Goal: Task Accomplishment & Management: Use online tool/utility

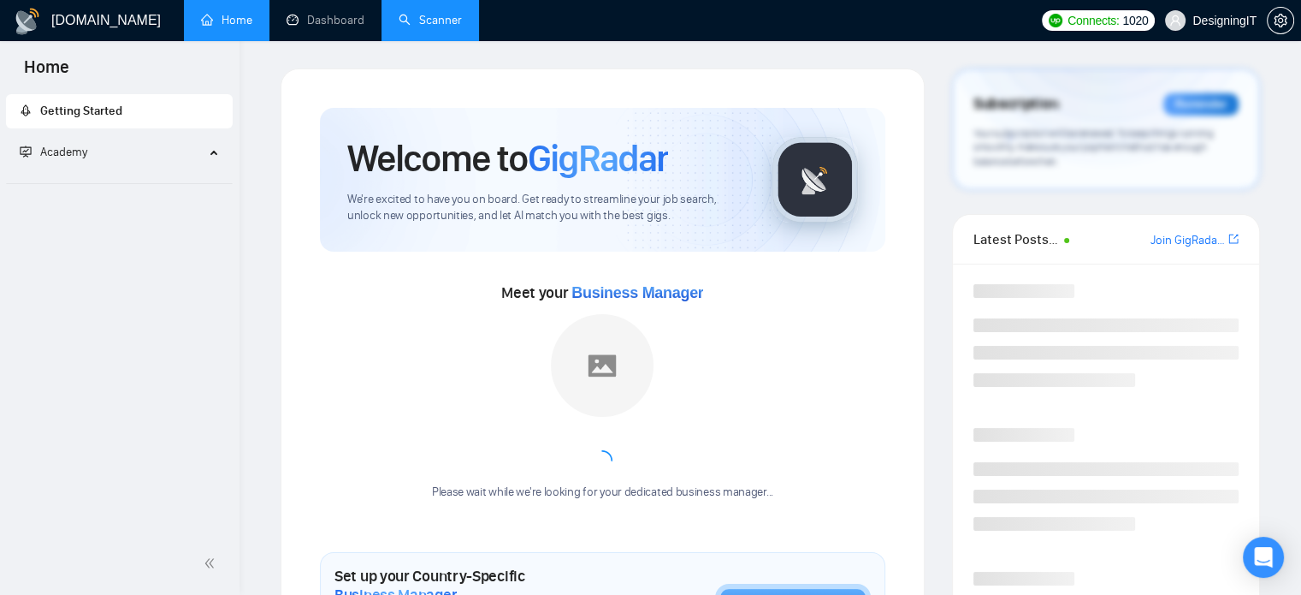
click at [425, 27] on link "Scanner" at bounding box center [430, 20] width 63 height 15
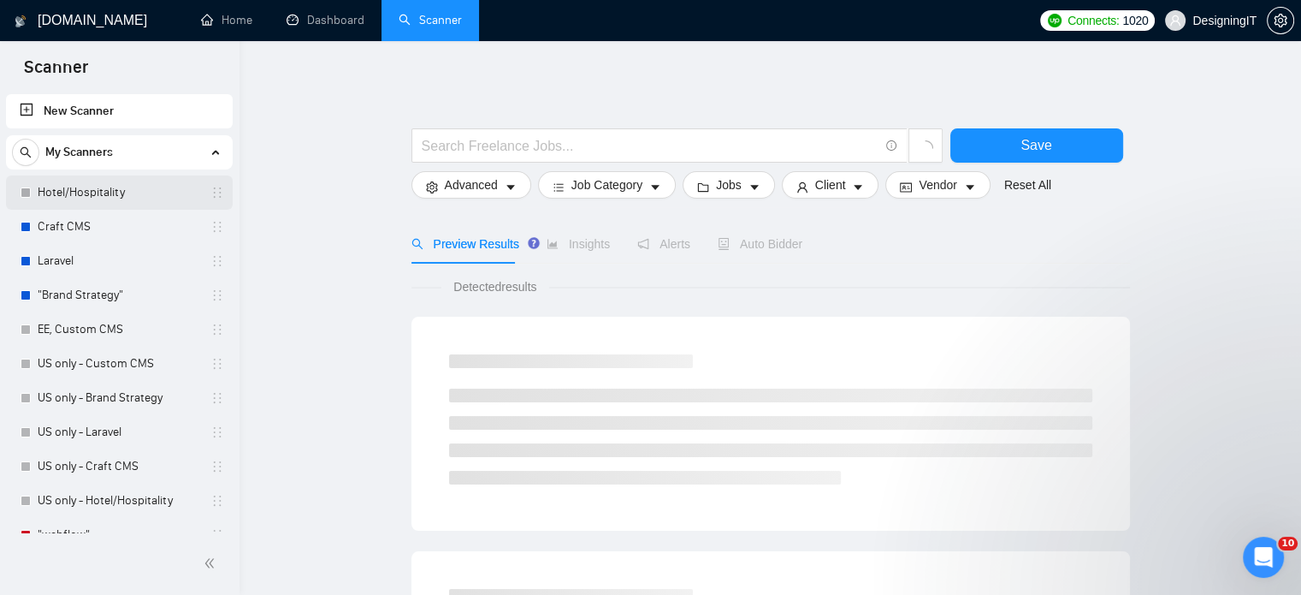
click at [106, 198] on link "Hotel/Hospitality" at bounding box center [119, 192] width 163 height 34
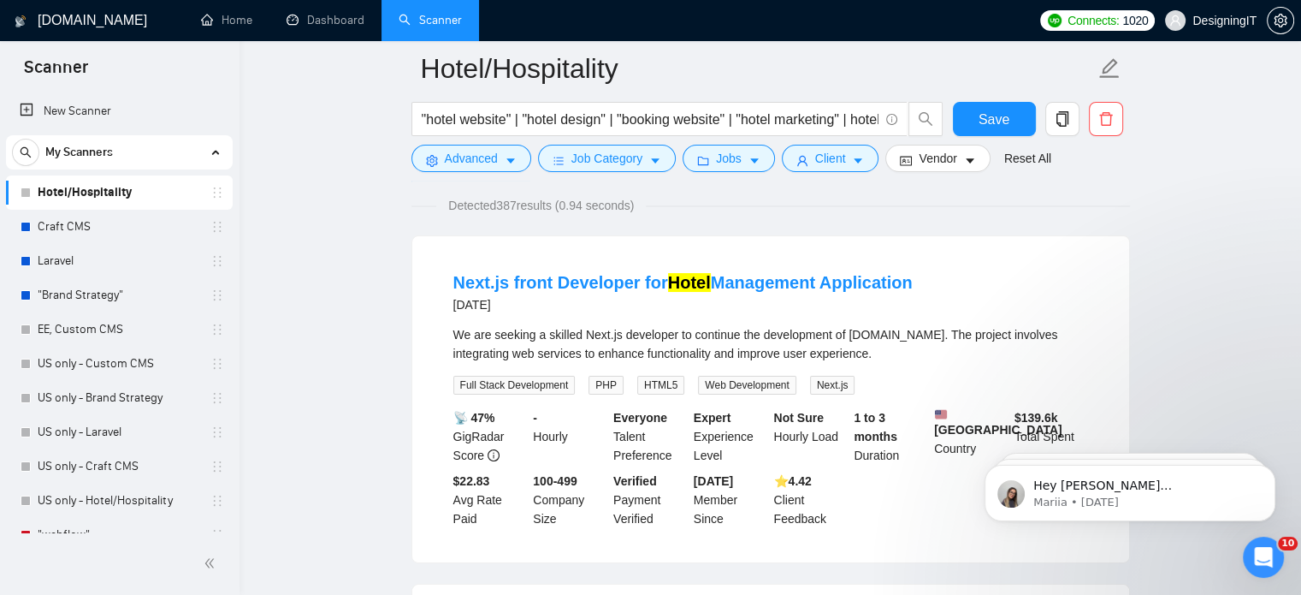
scroll to position [58, 0]
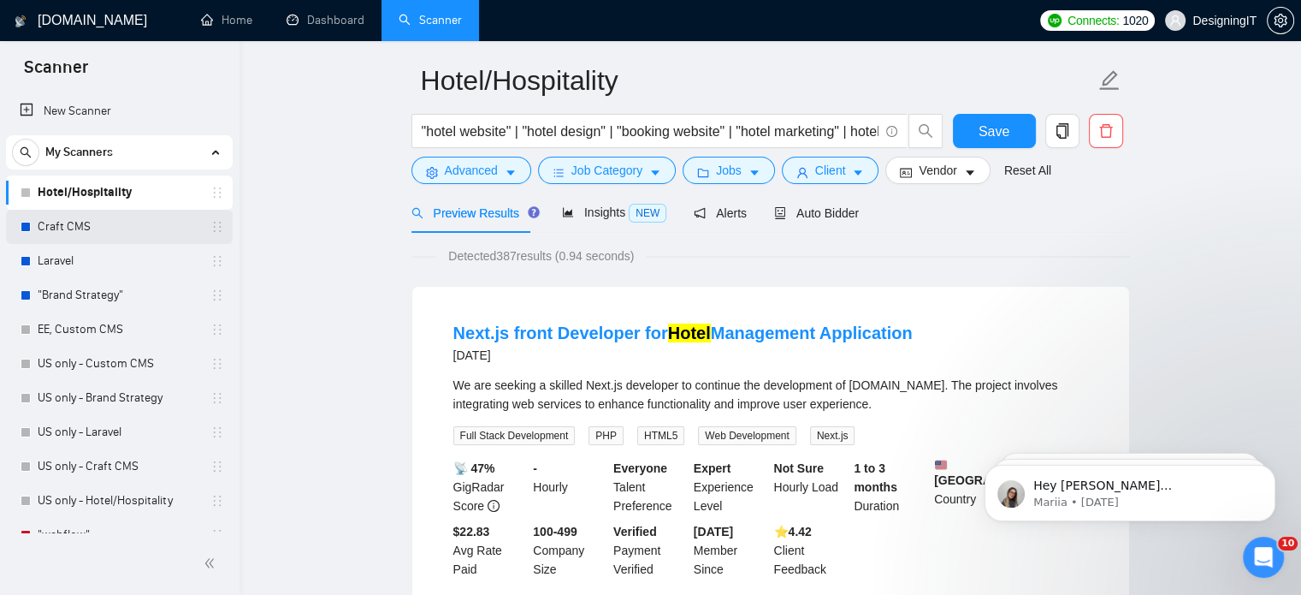
click at [92, 227] on link "Craft CMS" at bounding box center [119, 227] width 163 height 34
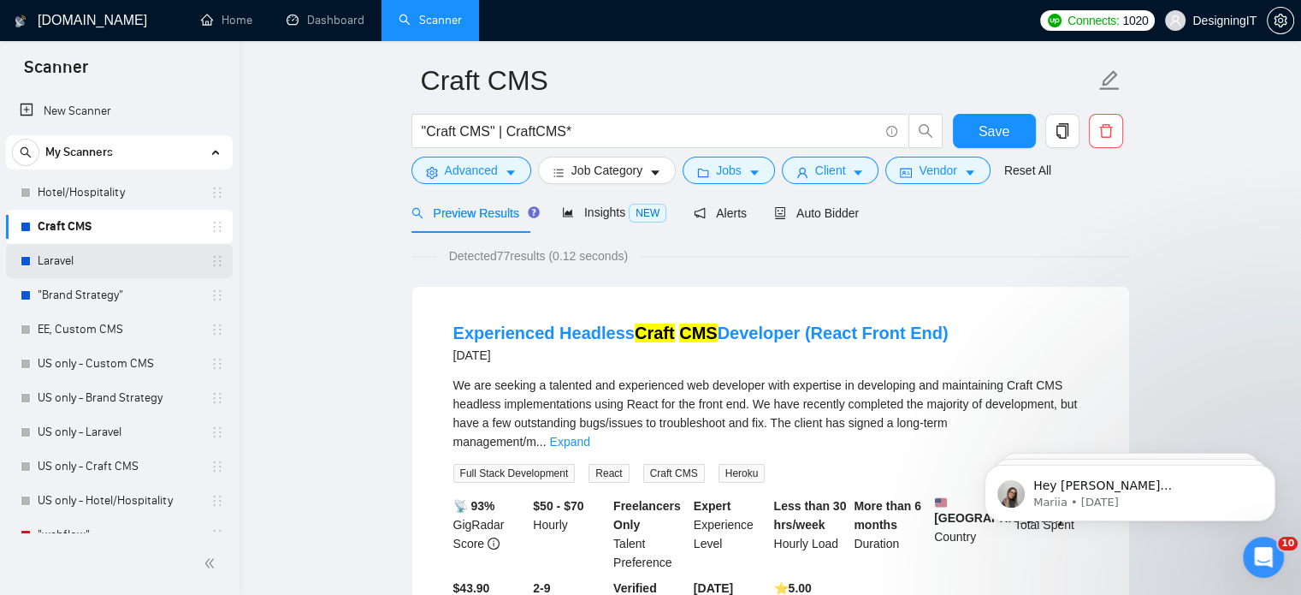
click at [67, 262] on link "Laravel" at bounding box center [119, 261] width 163 height 34
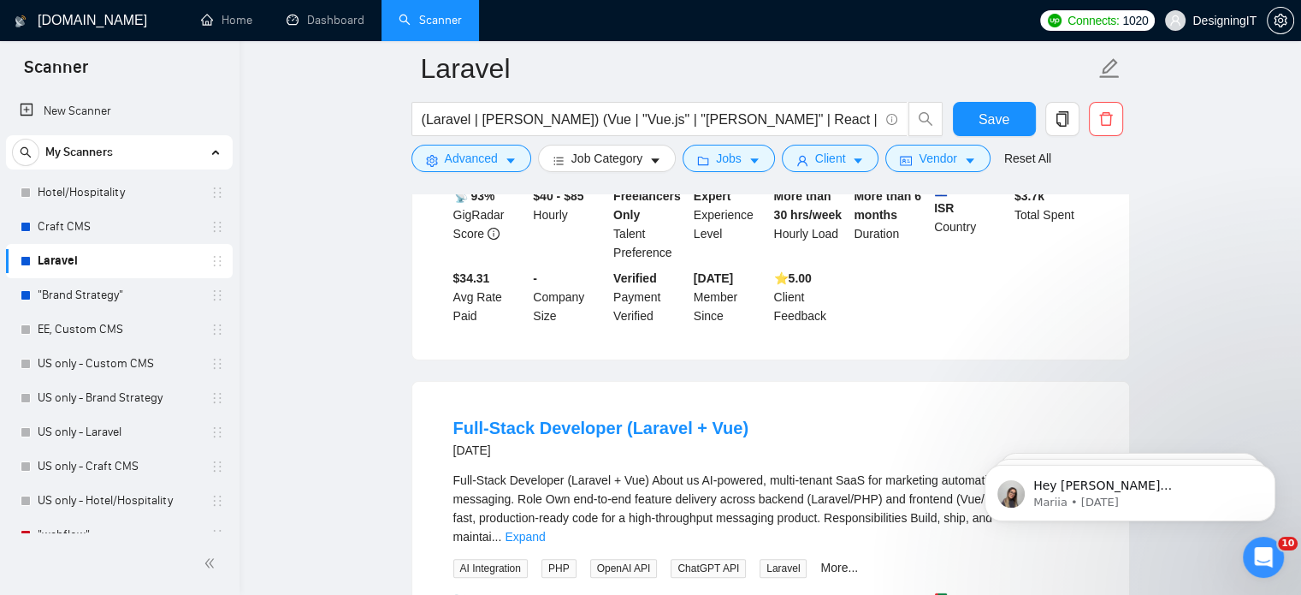
scroll to position [380, 0]
drag, startPoint x: 58, startPoint y: 290, endPoint x: 37, endPoint y: 283, distance: 22.5
click at [37, 283] on div ""Brand Strategy"" at bounding box center [123, 295] width 204 height 34
click at [70, 294] on link ""Brand Strategy"" at bounding box center [119, 295] width 163 height 34
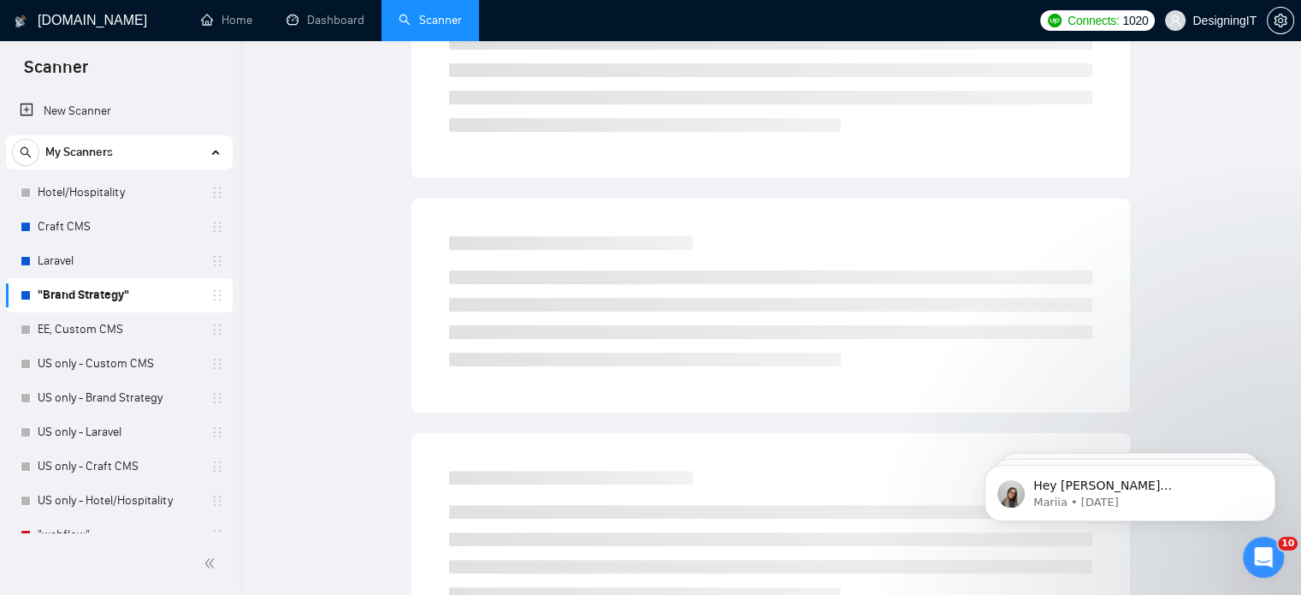
scroll to position [30, 0]
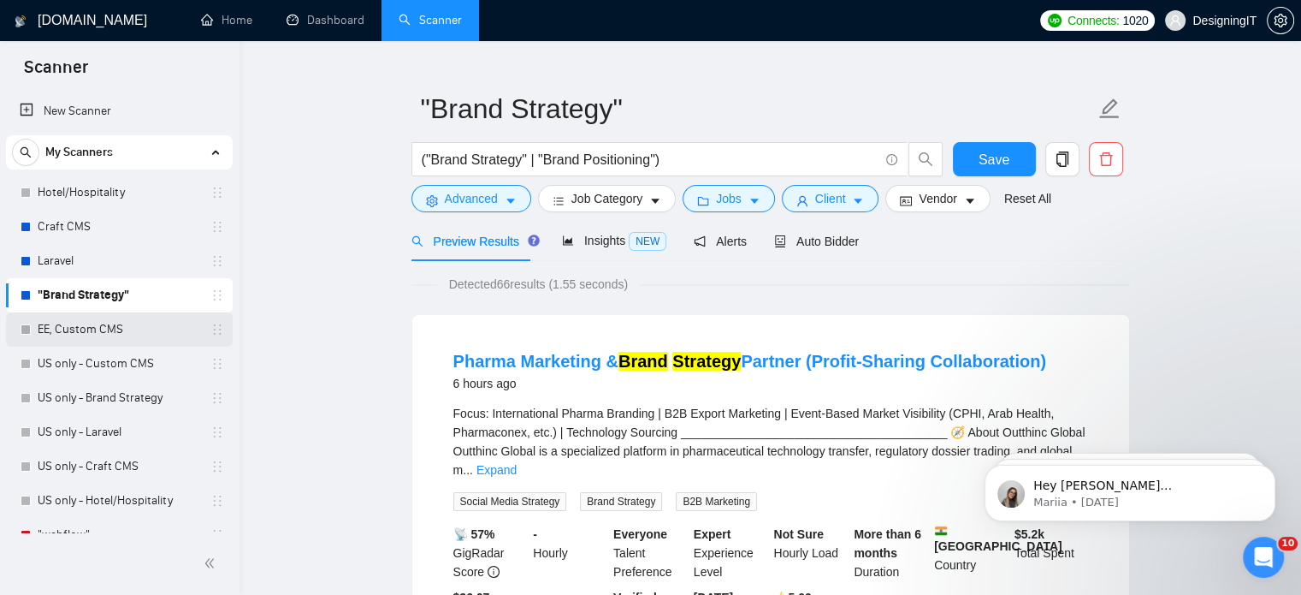
click at [100, 340] on link "EE, Custom CMS" at bounding box center [119, 329] width 163 height 34
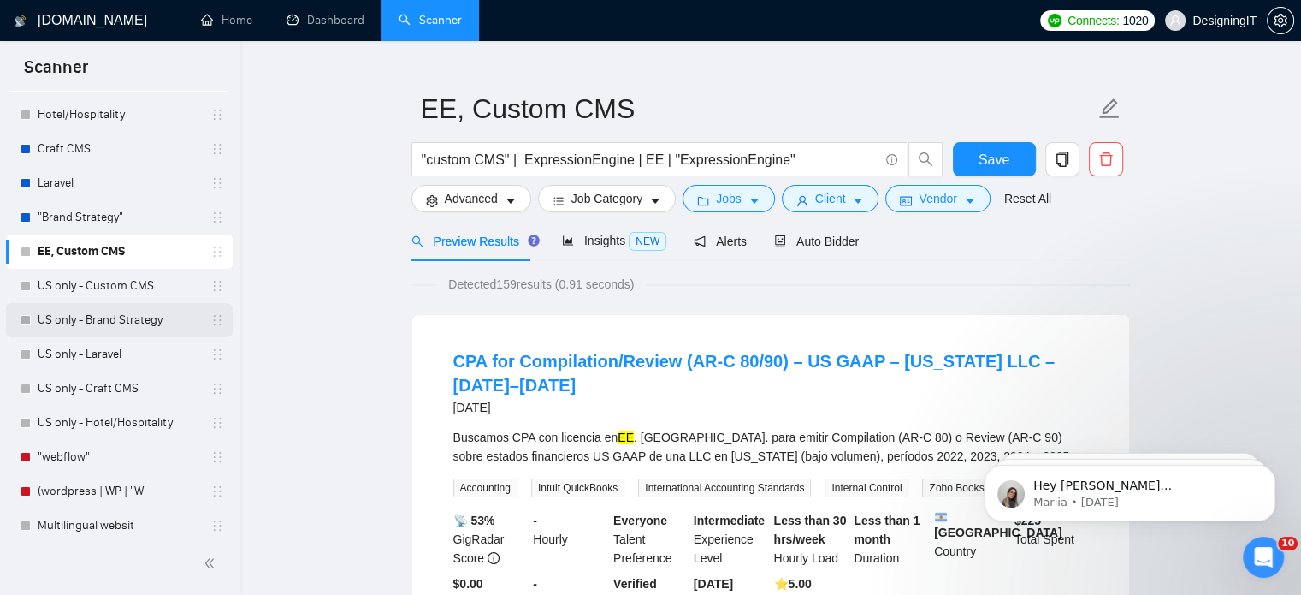
scroll to position [87, 0]
